Goal: Information Seeking & Learning: Check status

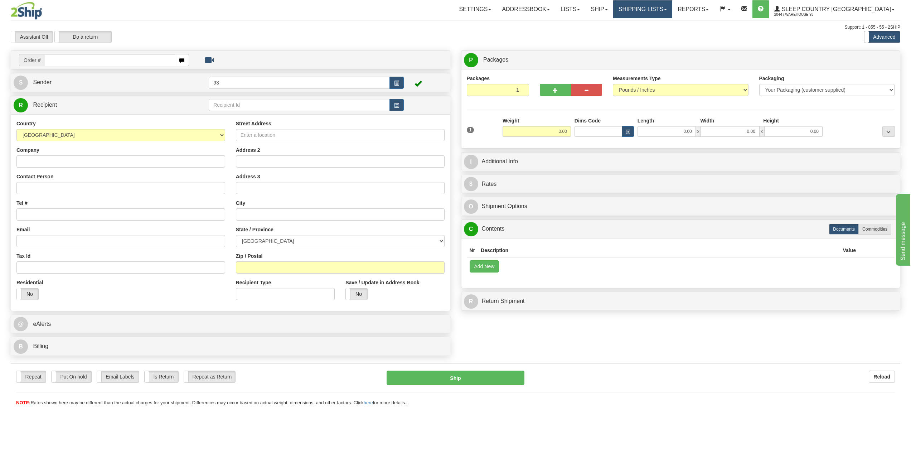
click at [672, 7] on link "Shipping lists" at bounding box center [642, 9] width 59 height 18
click at [665, 35] on span "Search Shipment History" at bounding box center [636, 34] width 55 height 6
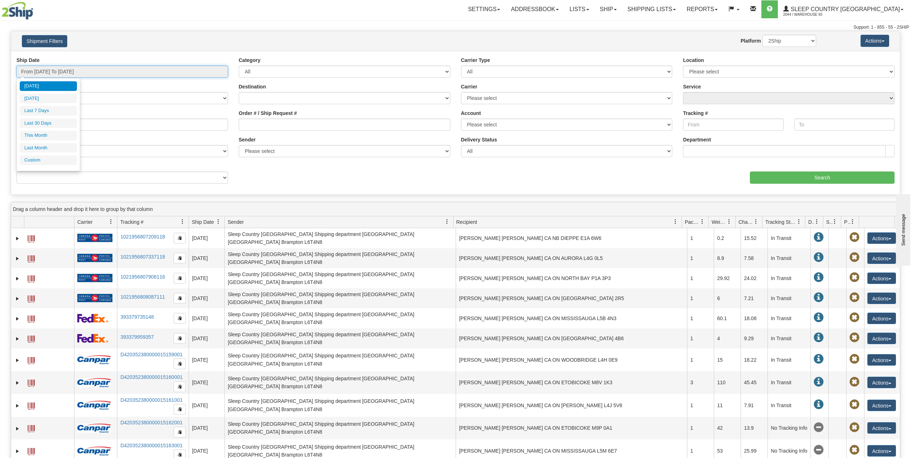
click at [81, 73] on input "From 09/19/2025 To 09/20/2025" at bounding box center [122, 72] width 212 height 12
click at [46, 126] on li "Last 30 Days" at bounding box center [48, 123] width 57 height 10
type input "From 08/22/2025 To 09/20/2025"
click at [263, 121] on input "Order # / Ship Request #" at bounding box center [345, 124] width 212 height 12
paste input "9000I093295"
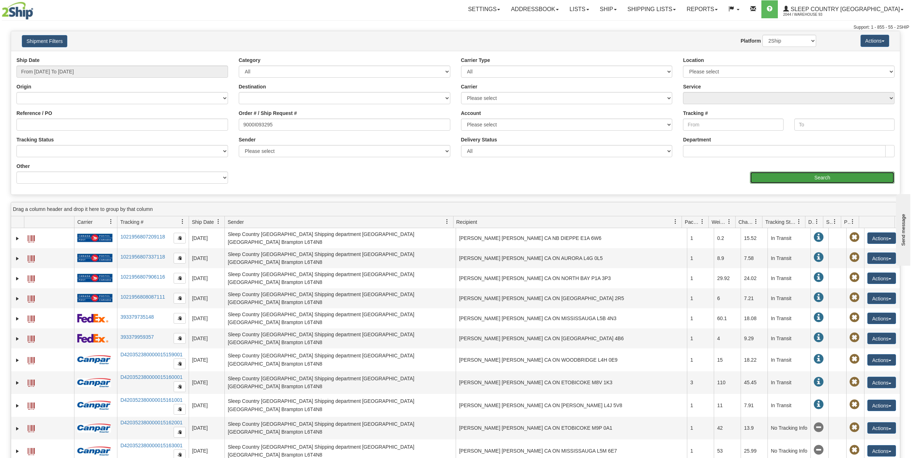
click at [829, 174] on input "Search" at bounding box center [822, 177] width 145 height 12
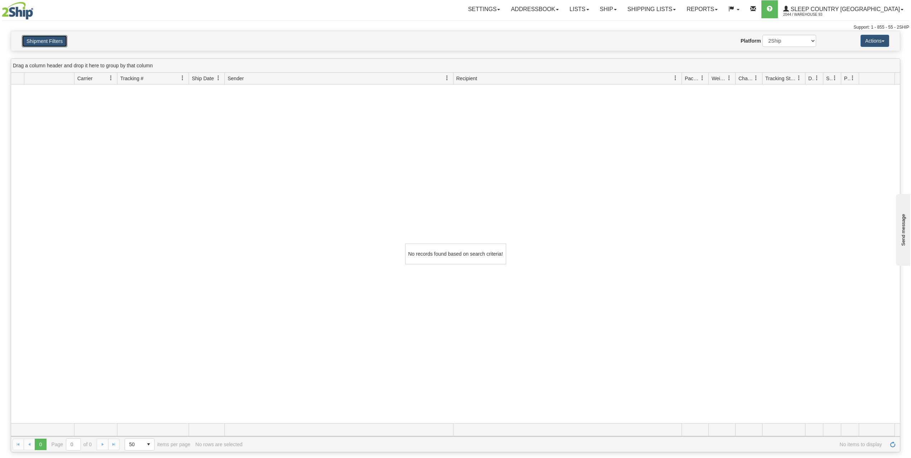
click at [46, 39] on button "Shipment Filters" at bounding box center [44, 41] width 45 height 12
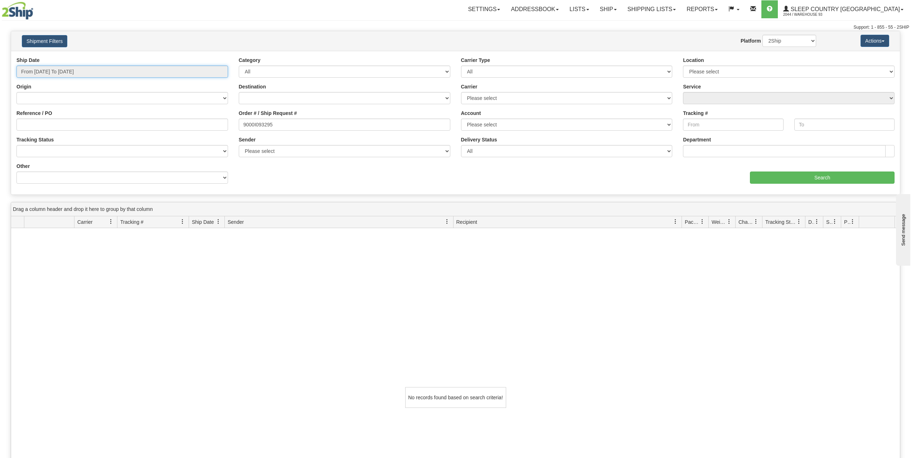
click at [79, 69] on input "From 08/22/2025 To 09/20/2025" at bounding box center [122, 72] width 212 height 12
click at [49, 123] on li "Last 30 Days" at bounding box center [48, 123] width 57 height 10
drag, startPoint x: 290, startPoint y: 122, endPoint x: 210, endPoint y: 130, distance: 80.2
click at [210, 57] on div "Reference / PO Order # / Ship Request # 9000I093295 Account Please select Purol…" at bounding box center [455, 57] width 889 height 0
type input "9000I093295"
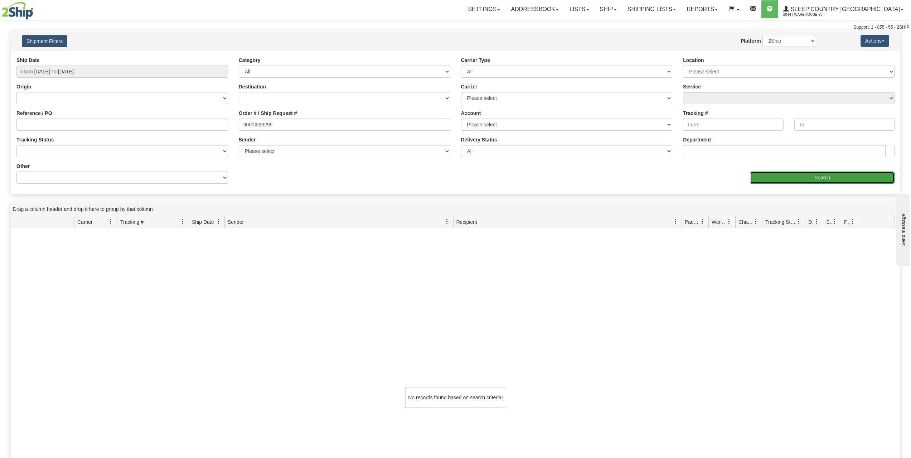
click at [817, 176] on input "Search" at bounding box center [822, 177] width 145 height 12
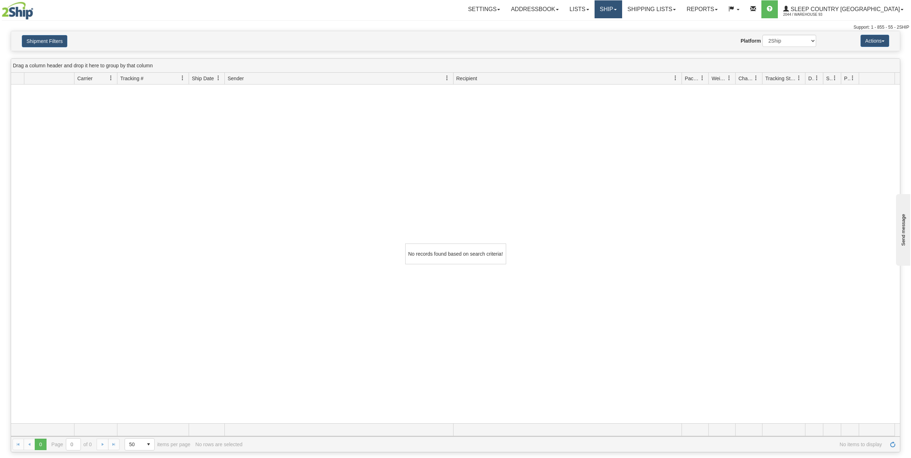
click at [617, 9] on span at bounding box center [615, 9] width 3 height 1
click at [622, 25] on link "Ship Screen" at bounding box center [589, 24] width 65 height 9
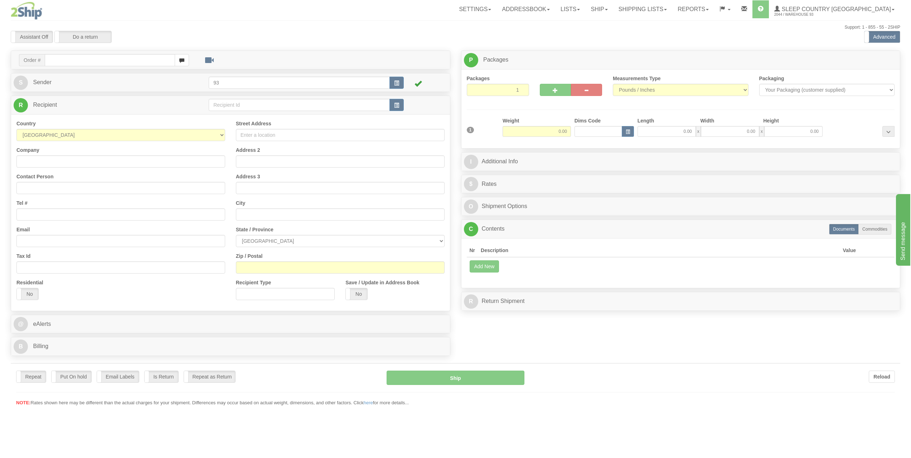
click at [100, 58] on div "Toggle navigation Settings Shipping Preferences Fields Preferences New" at bounding box center [455, 229] width 911 height 458
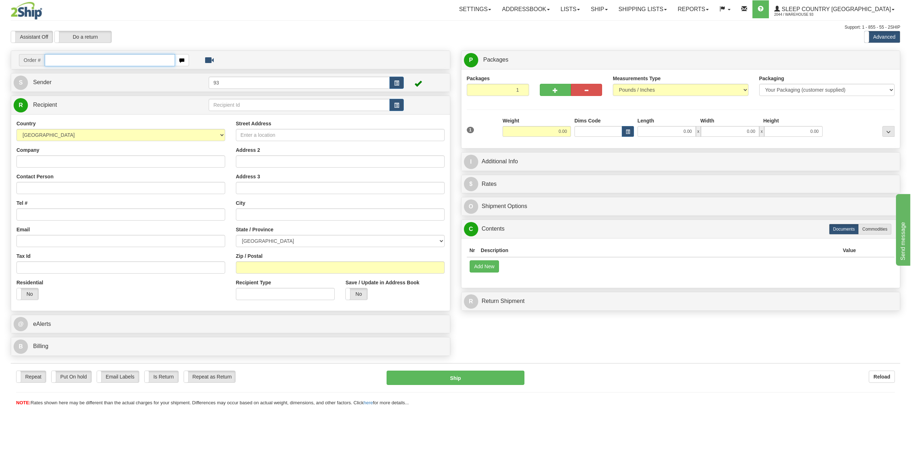
click at [100, 58] on input "text" at bounding box center [110, 60] width 130 height 12
paste input "9000I093295"
type input "9000I093295"
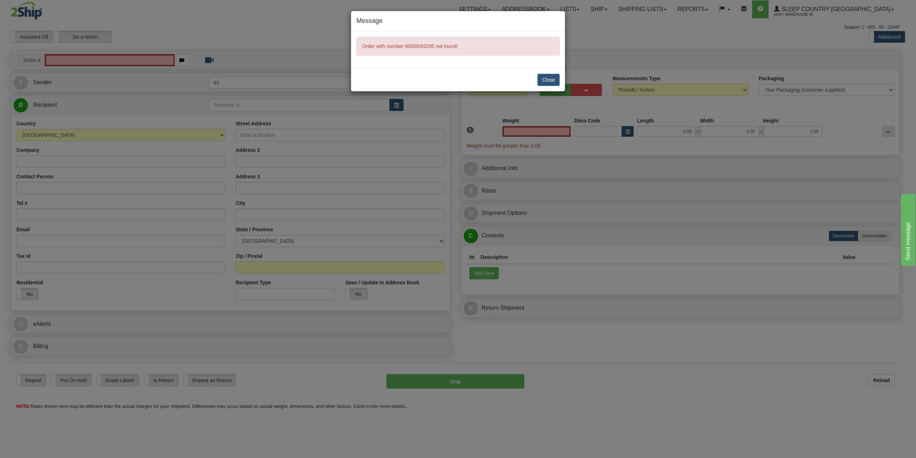
type input "0.00"
click at [542, 82] on button "Close" at bounding box center [549, 80] width 22 height 12
